Goal: Task Accomplishment & Management: Use online tool/utility

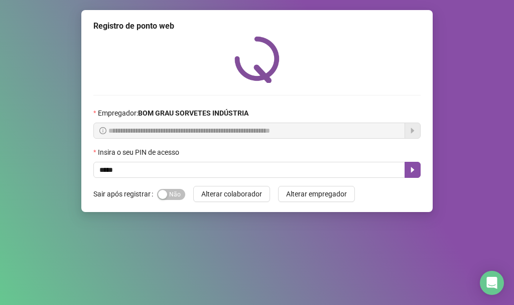
type input "*****"
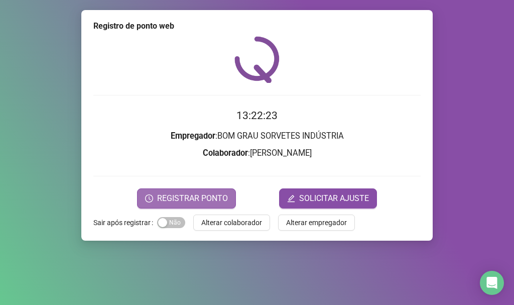
click at [150, 199] on icon "clock-circle" at bounding box center [149, 198] width 8 height 8
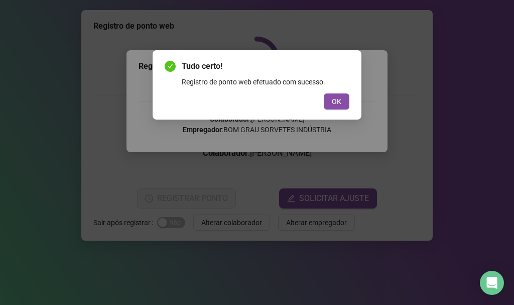
click at [327, 83] on div "Registro de ponto web efetuado com sucesso." at bounding box center [266, 81] width 168 height 11
click at [342, 99] on button "OK" at bounding box center [337, 101] width 26 height 16
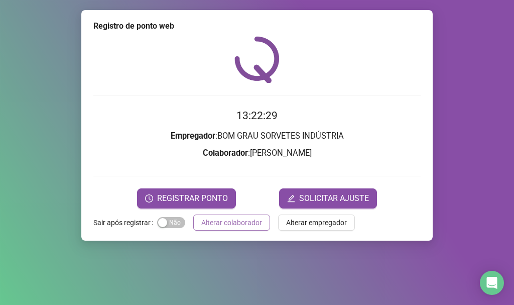
click at [244, 222] on span "Alterar colaborador" at bounding box center [231, 222] width 61 height 11
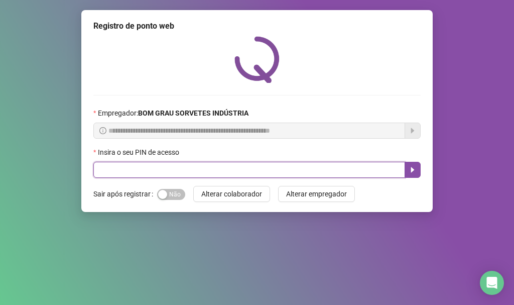
click at [271, 169] on input "text" at bounding box center [249, 170] width 312 height 16
type input "*****"
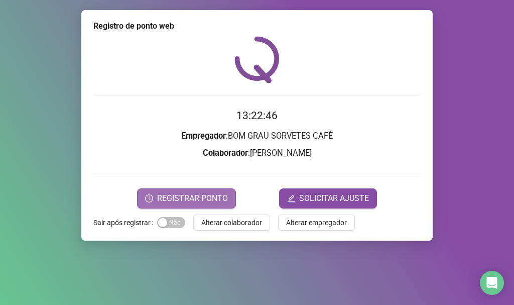
click at [148, 200] on icon "clock-circle" at bounding box center [149, 198] width 8 height 8
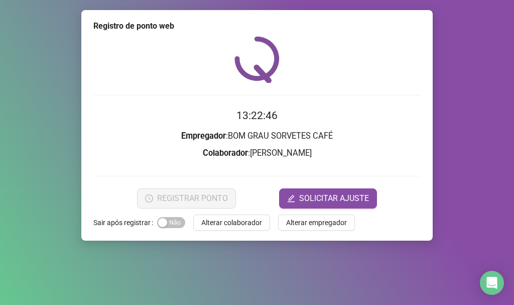
click at [148, 200] on div "Registro de ponto web Registrando ponto web, aguarde... Colaborador : [PERSON_N…" at bounding box center [257, 152] width 514 height 305
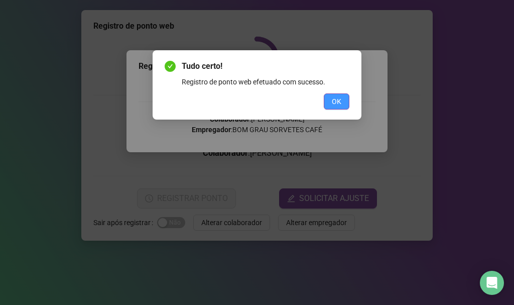
click at [328, 100] on button "OK" at bounding box center [337, 101] width 26 height 16
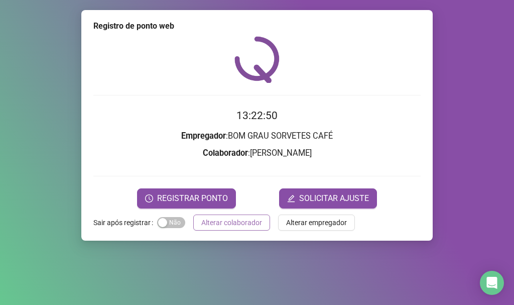
click at [218, 224] on span "Alterar colaborador" at bounding box center [231, 222] width 61 height 11
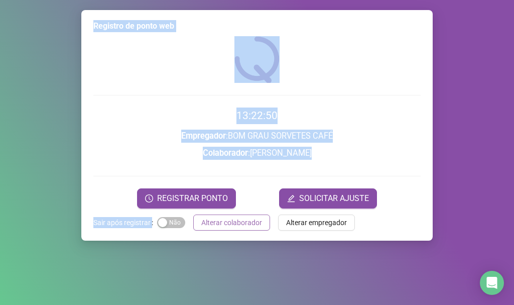
click at [218, 224] on div "Registro de ponto web 13:22:50 Empregador : BOM GRAU SORVETES CAFÉ Colaborador …" at bounding box center [257, 152] width 514 height 305
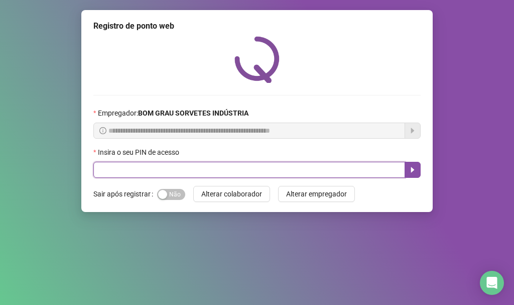
click at [262, 170] on input "text" at bounding box center [249, 170] width 312 height 16
type input "*****"
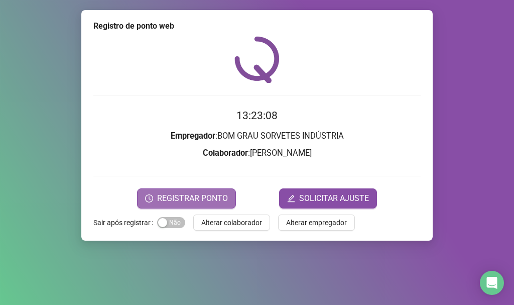
click at [150, 201] on icon "clock-circle" at bounding box center [149, 198] width 8 height 8
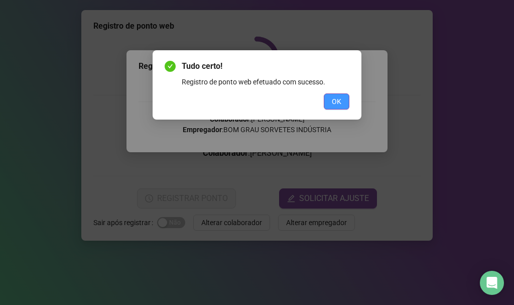
click at [334, 102] on span "OK" at bounding box center [337, 101] width 10 height 11
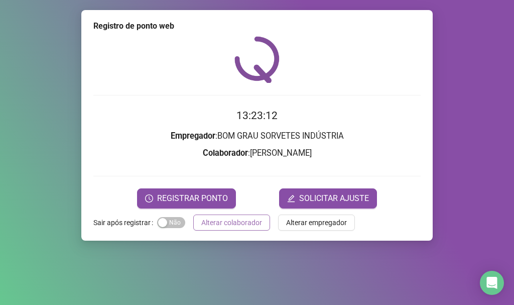
click at [233, 223] on span "Alterar colaborador" at bounding box center [231, 222] width 61 height 11
